Goal: Information Seeking & Learning: Learn about a topic

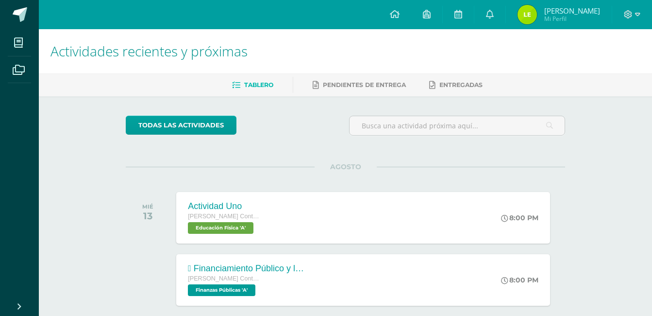
click at [255, 187] on div "AGOSTO MIÉ 13 Actividad Uno Quinto Perito Contador con Orientación en Computaci…" at bounding box center [346, 206] width 440 height 78
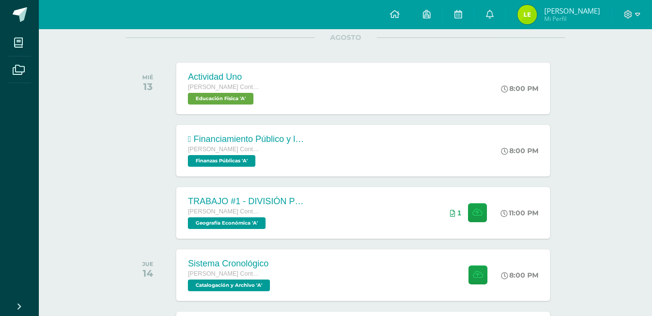
scroll to position [155, 0]
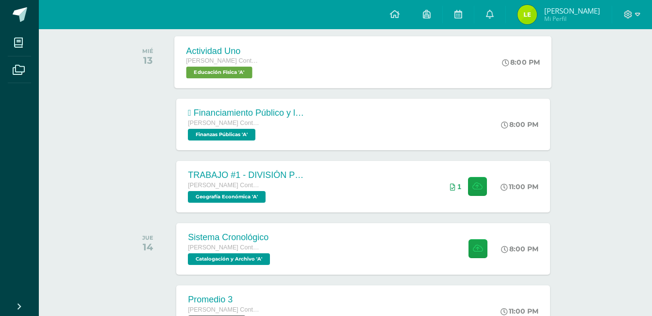
click at [267, 65] on div "Actividad Uno Quinto Perito Contador con Orientación en Computación Educación F…" at bounding box center [223, 62] width 97 height 52
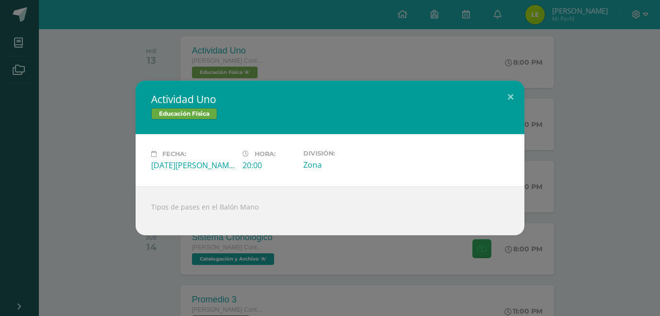
click at [96, 157] on div "Actividad Uno Educación Física Fecha: Miércoles 13 de Agosto Hora: 20:00 Divisi…" at bounding box center [330, 158] width 652 height 154
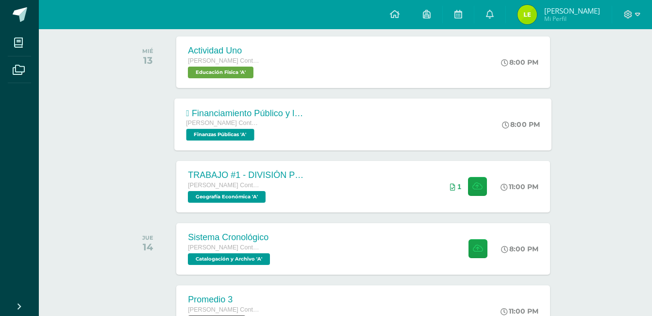
click at [324, 124] on div " Financiamiento Público y la Política Económica.  Tesorería Nacional. Quinto …" at bounding box center [363, 124] width 377 height 52
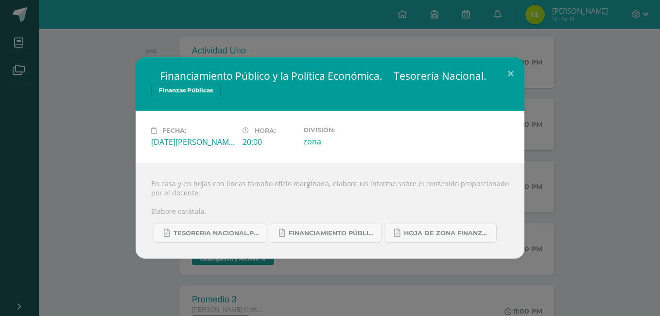
click at [66, 114] on div " Financiamiento Público y la Política Económica.  Tesorería Nacional. Finanza…" at bounding box center [330, 157] width 652 height 201
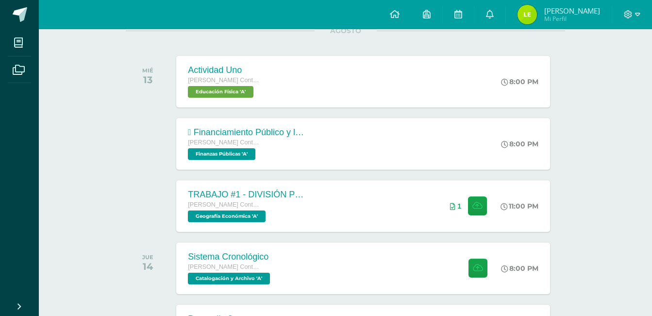
scroll to position [0, 0]
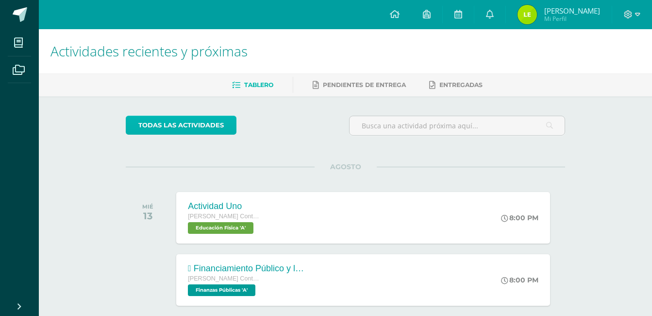
click at [184, 133] on link "todas las Actividades" at bounding box center [181, 125] width 111 height 19
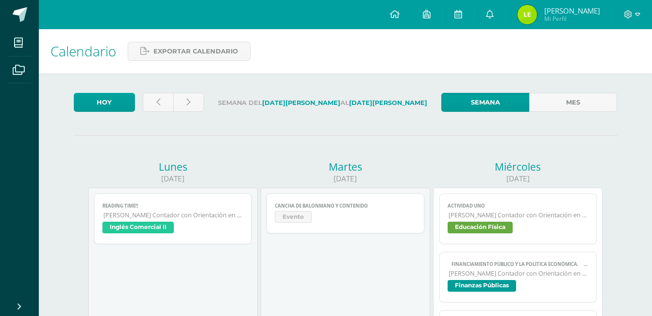
click at [245, 171] on div "Lunes" at bounding box center [173, 167] width 170 height 14
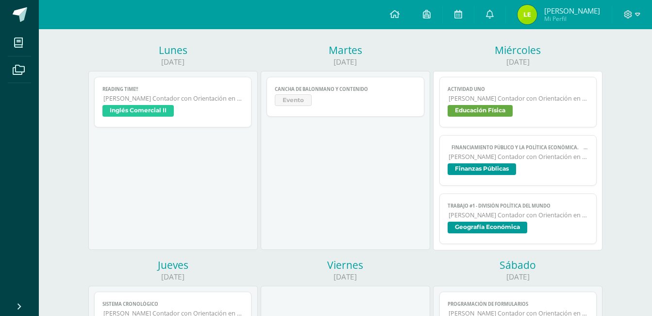
scroll to position [58, 0]
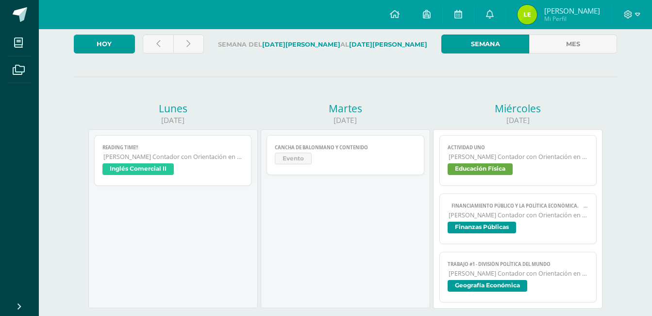
click at [356, 152] on link "Cancha de Balonmano y Contenido Evento" at bounding box center [346, 155] width 158 height 40
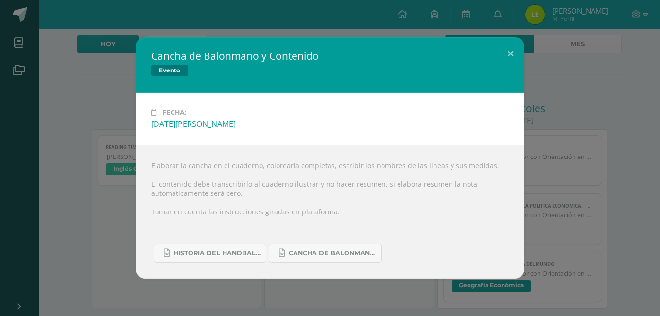
click at [126, 117] on div "Cancha de Balonmano y Contenido Evento Fecha: [DATE][PERSON_NAME] Elaborar la c…" at bounding box center [330, 157] width 652 height 241
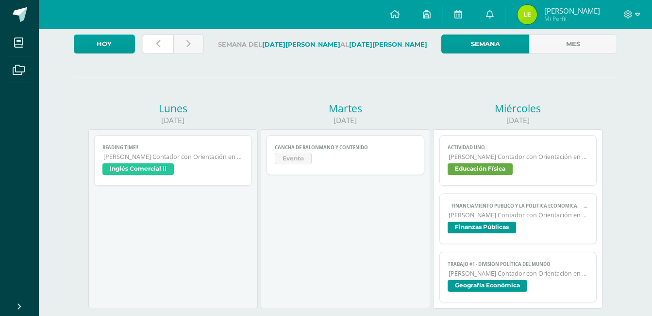
click at [161, 46] on link at bounding box center [158, 43] width 31 height 19
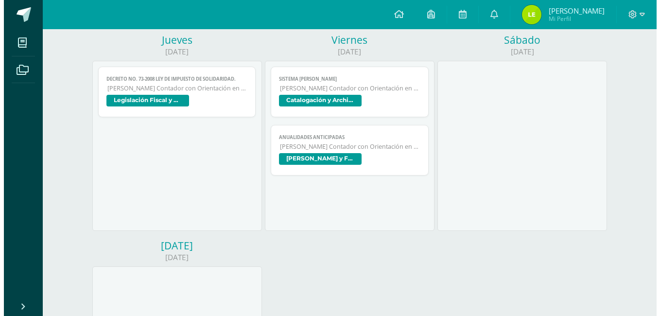
scroll to position [330, 0]
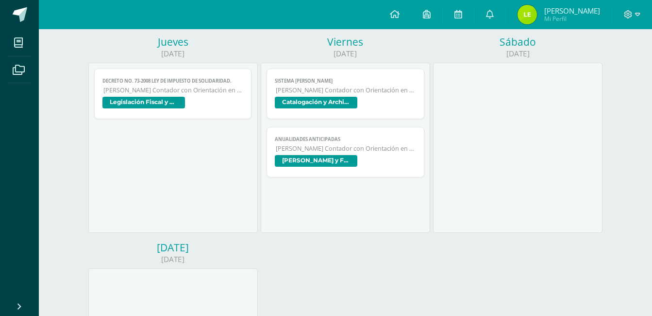
click at [198, 90] on span "[PERSON_NAME] Contador con Orientación en Computación" at bounding box center [173, 90] width 140 height 8
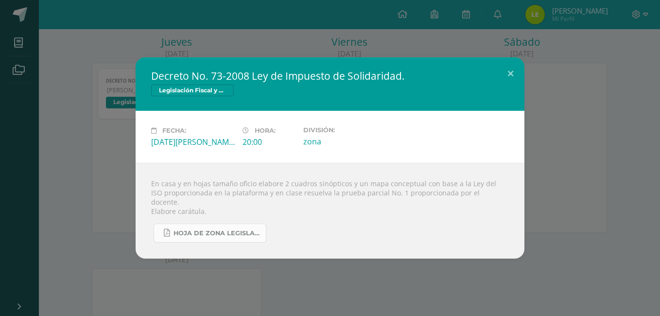
click at [221, 233] on link "Hoja de zona legislacion fiscal.pdf" at bounding box center [209, 232] width 113 height 19
